Goal: Obtain resource: Download file/media

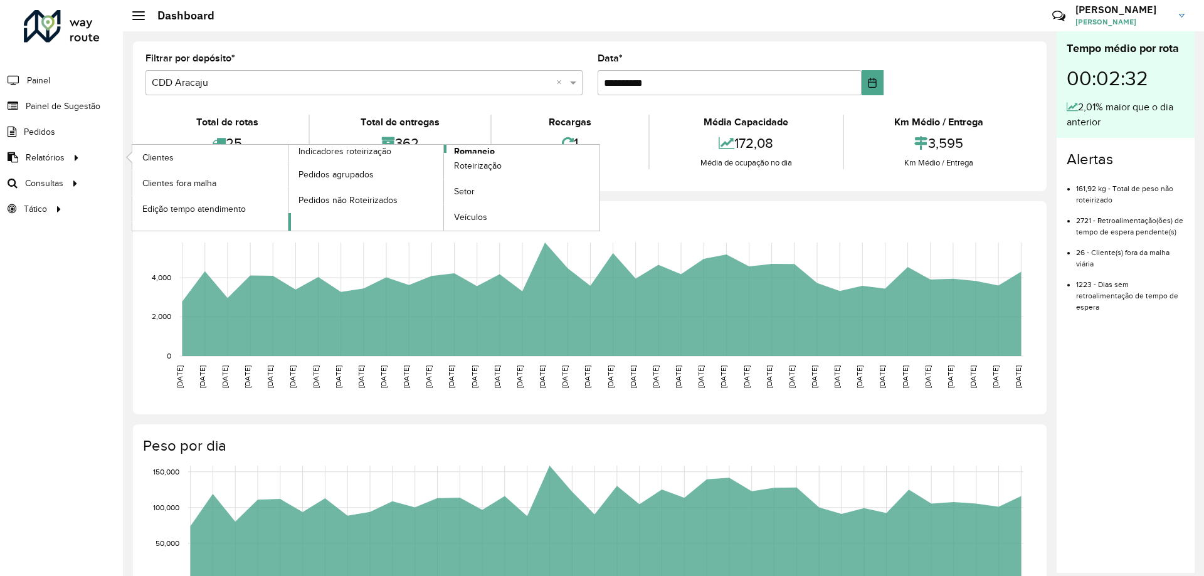
click at [463, 150] on span "Romaneio" at bounding box center [474, 151] width 41 height 13
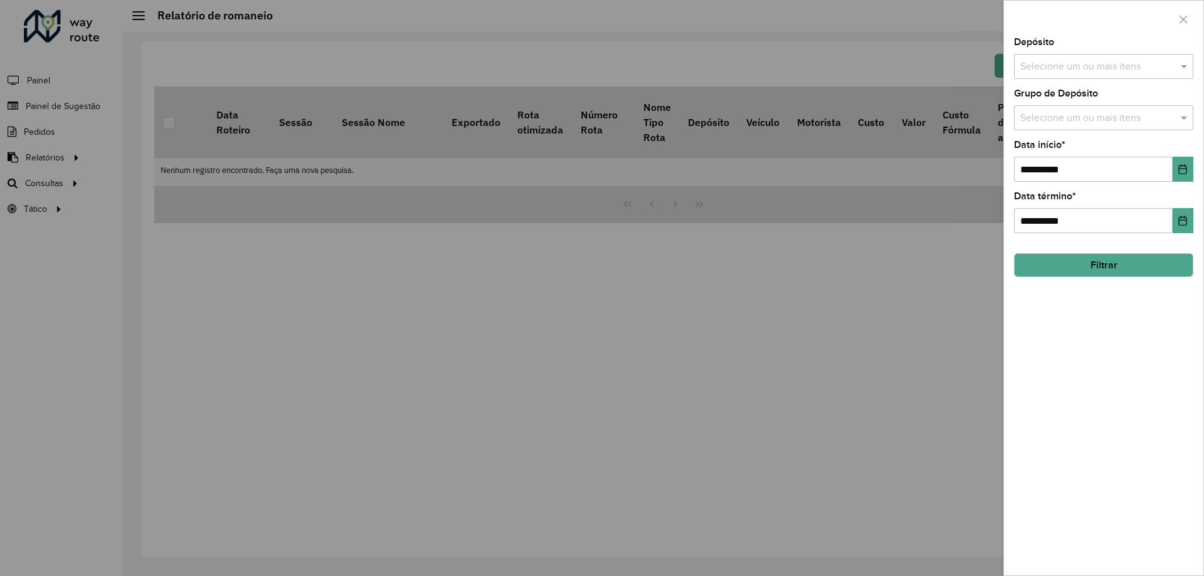
click at [1113, 265] on button "Filtrar" at bounding box center [1103, 265] width 179 height 24
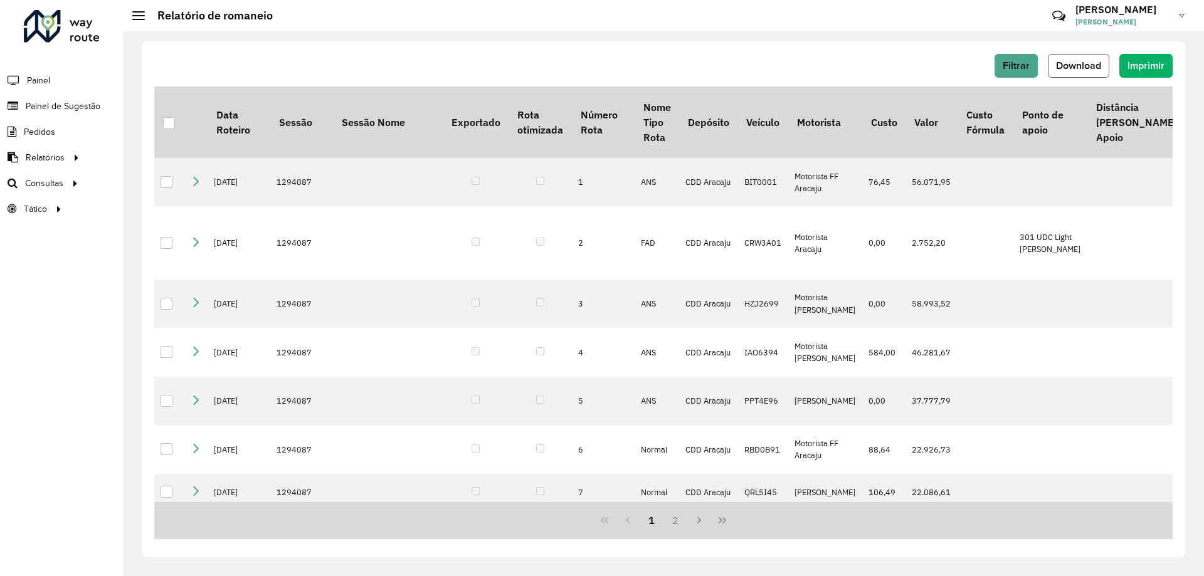
click at [1080, 63] on span "Download" at bounding box center [1078, 65] width 45 height 11
click at [1028, 58] on button "Filtrar" at bounding box center [1015, 66] width 43 height 24
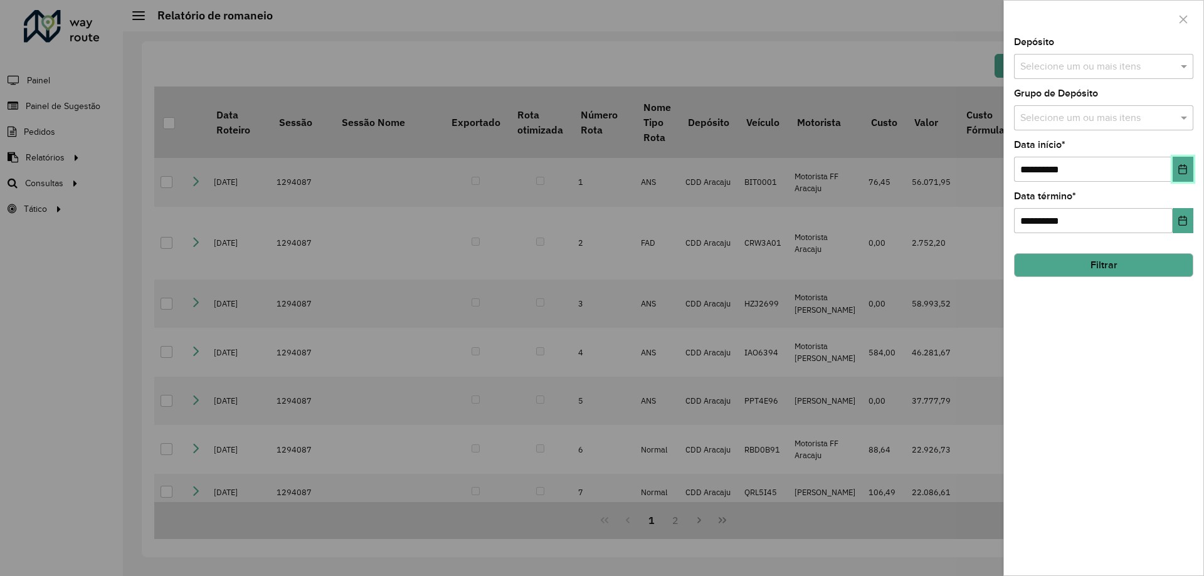
click at [1174, 170] on button "Choose Date" at bounding box center [1182, 169] width 21 height 25
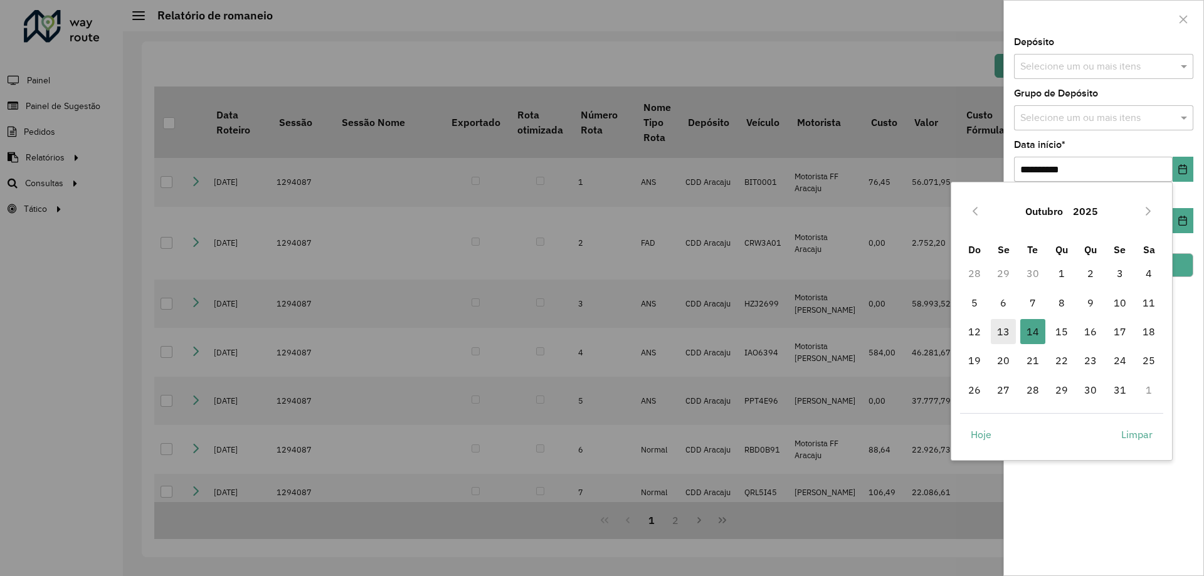
click at [996, 331] on span "13" at bounding box center [1003, 331] width 25 height 25
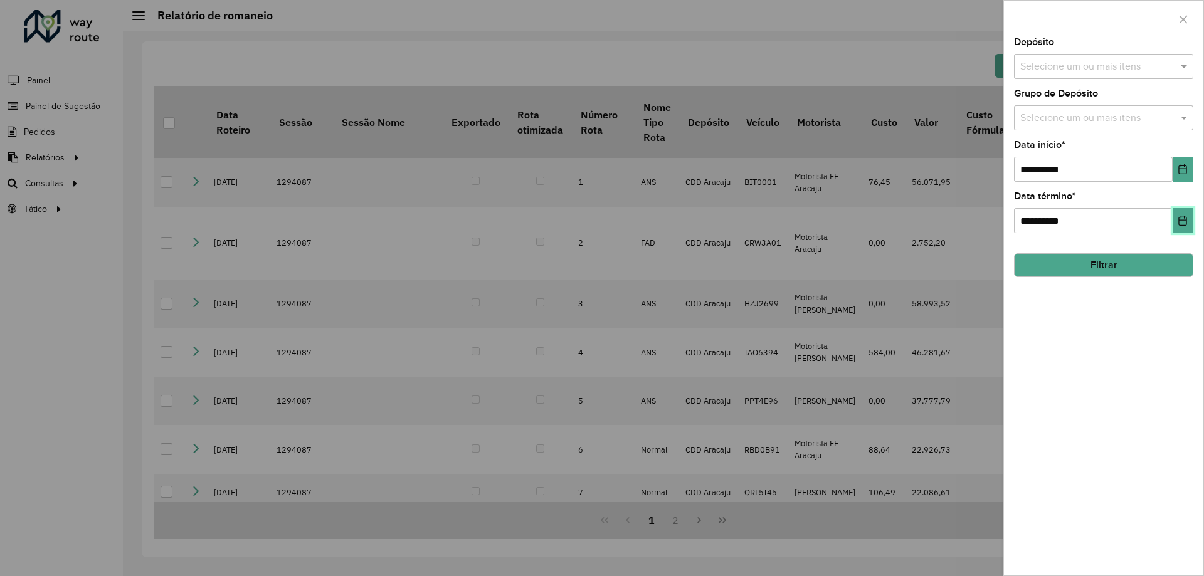
click at [1180, 224] on icon "Choose Date" at bounding box center [1182, 221] width 10 height 10
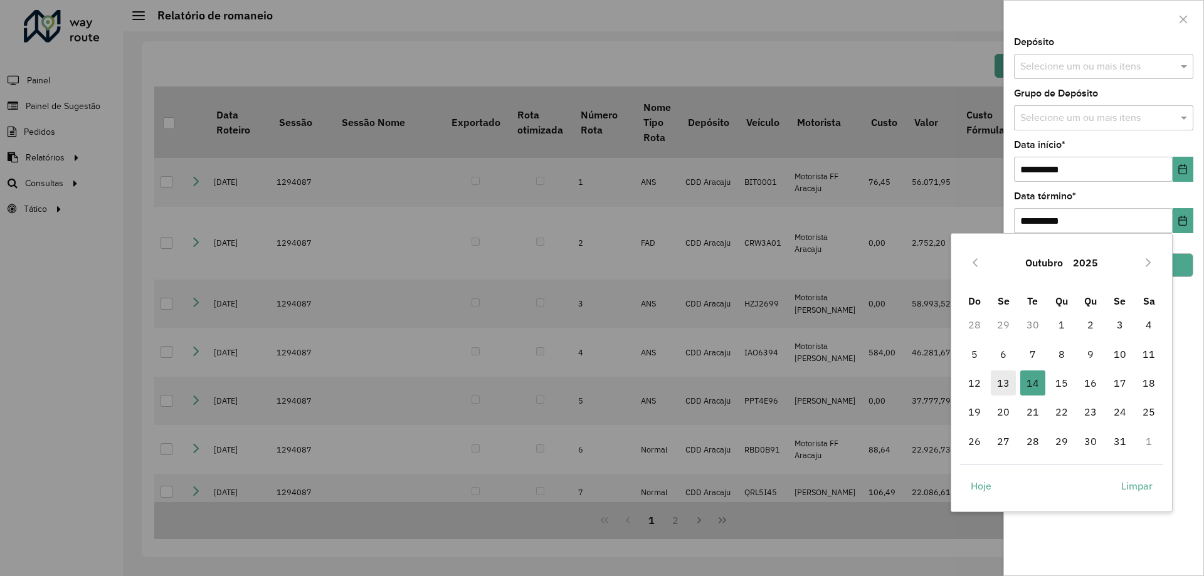
click at [1007, 384] on span "13" at bounding box center [1003, 383] width 25 height 25
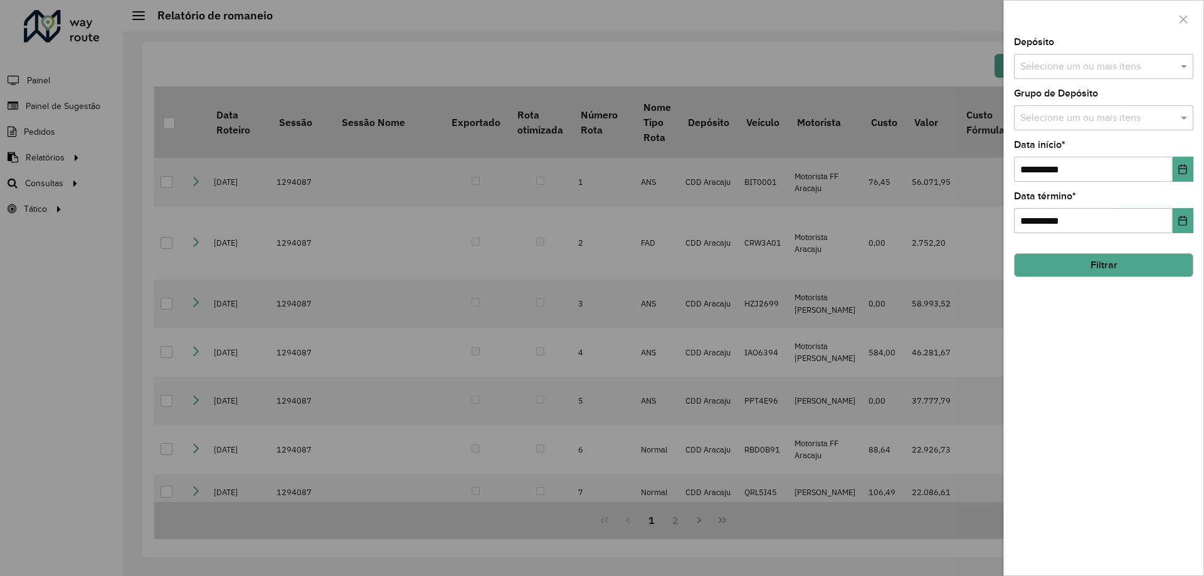
click at [1123, 268] on button "Filtrar" at bounding box center [1103, 265] width 179 height 24
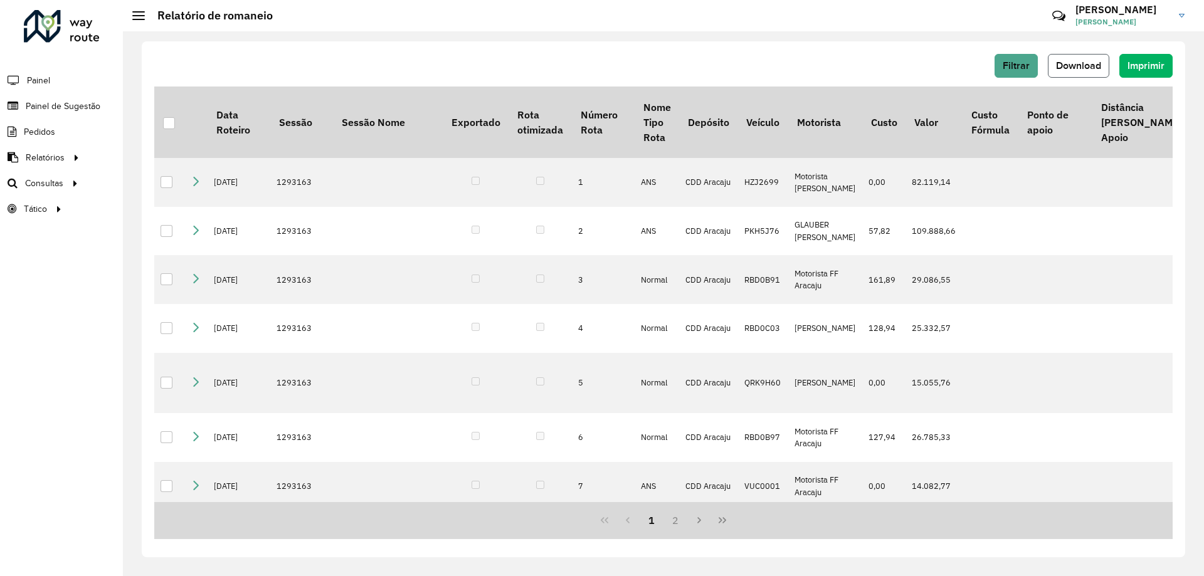
click at [1065, 65] on span "Download" at bounding box center [1078, 65] width 45 height 11
